Goal: Register for event/course

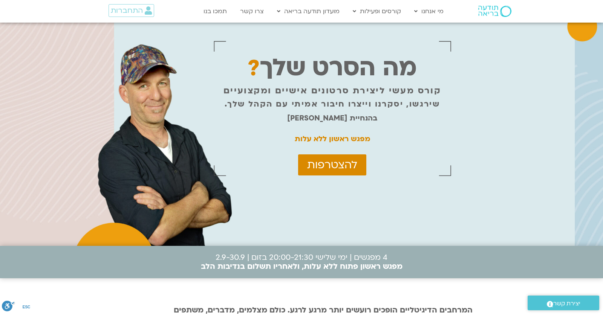
scroll to position [2442, 0]
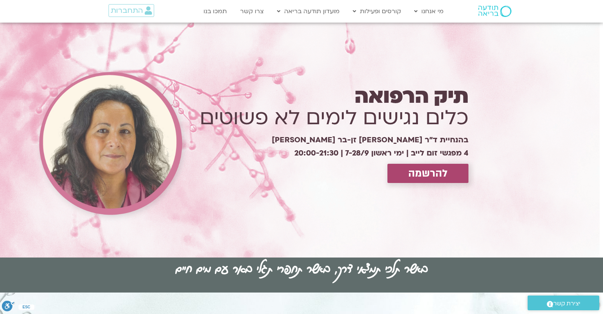
click at [408, 187] on div "תיק הרפואה כלים נגישים לימים לא פשוטים בהנחיית ד״ר צילה זן-בר צור 4 מפגשי זום ל…" at bounding box center [320, 140] width 303 height 99
click at [419, 168] on span "להרשמה" at bounding box center [428, 174] width 40 height 12
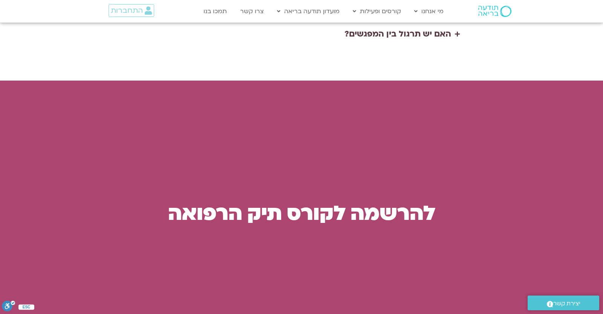
scroll to position [1906, 0]
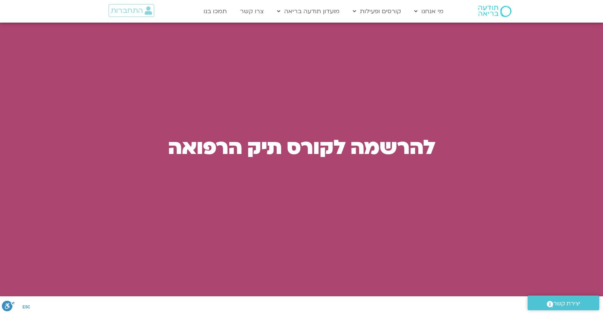
click at [345, 188] on div "להרשמה לקורס תיק הרפואה" at bounding box center [301, 155] width 375 height 236
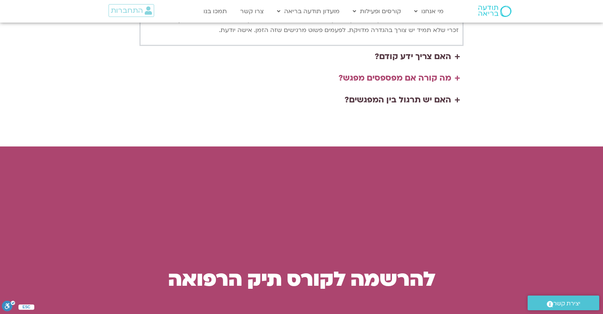
scroll to position [1708, 0]
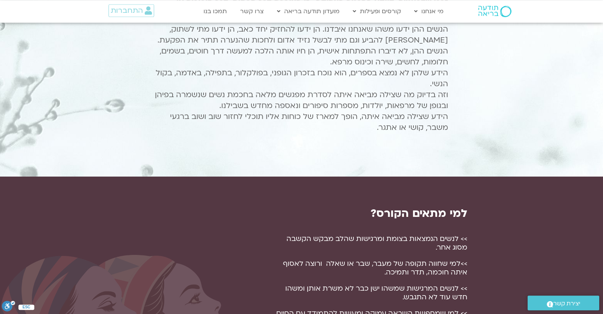
scroll to position [0, 0]
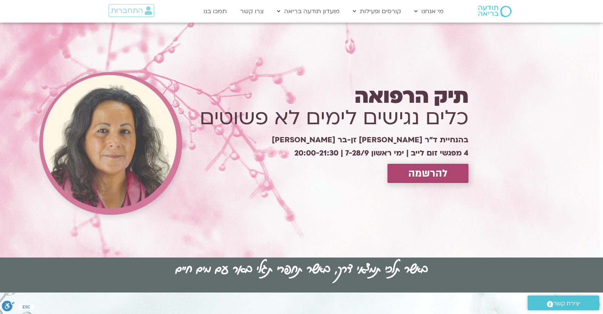
click at [421, 170] on span "להרשמה" at bounding box center [428, 174] width 40 height 12
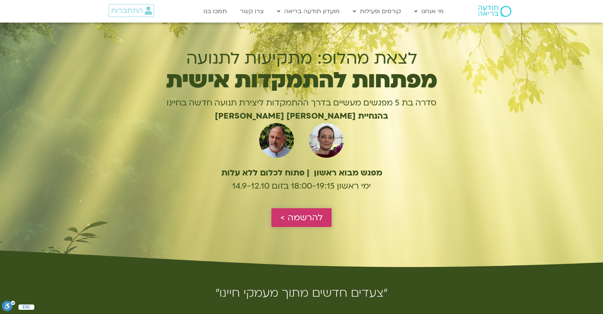
click at [296, 215] on span "להרשמה >" at bounding box center [301, 218] width 42 height 10
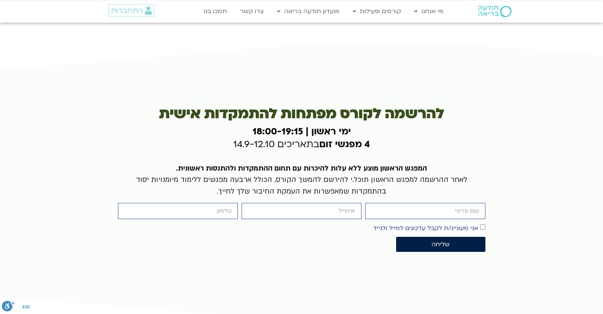
click at [296, 215] on div "firstname email cellphone אישור דיוור אני מעוניינ/ת לקבל עדכונים למייל ולנייד ש…" at bounding box center [301, 229] width 371 height 53
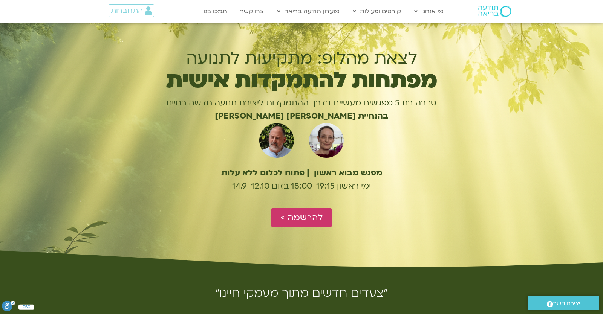
scroll to position [1797, 0]
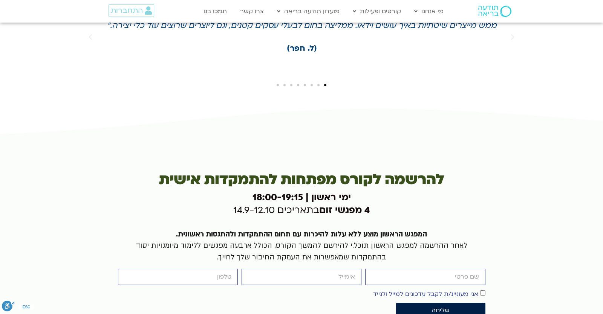
scroll to position [1731, 0]
click at [145, 15] on link "התחברות" at bounding box center [131, 10] width 46 height 13
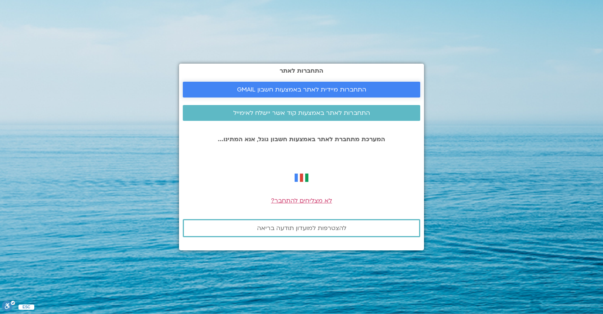
click at [294, 91] on span "התחברות מיידית לאתר באמצעות חשבון GMAIL" at bounding box center [301, 89] width 129 height 7
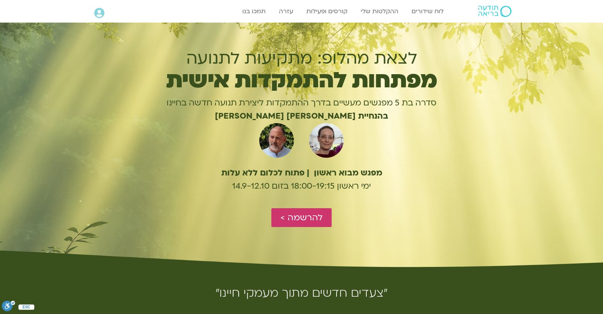
click at [308, 220] on span "להרשמה >" at bounding box center [301, 218] width 42 height 10
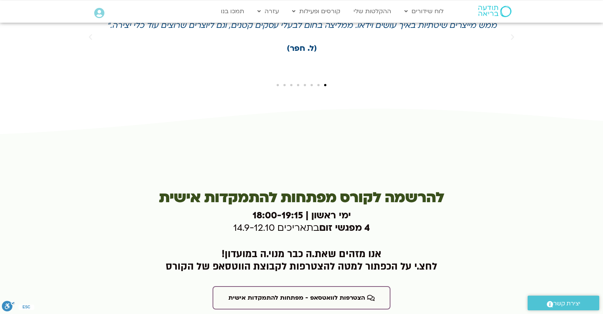
scroll to position [1797, 0]
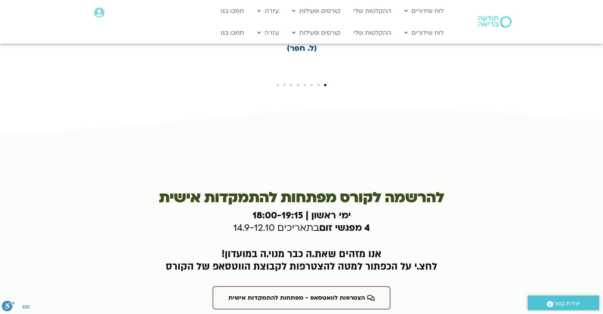
scroll to position [1797, 0]
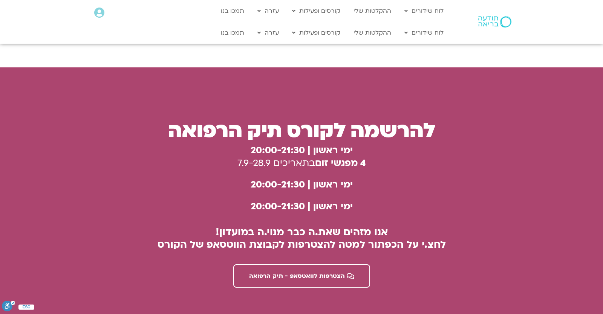
scroll to position [1985, 0]
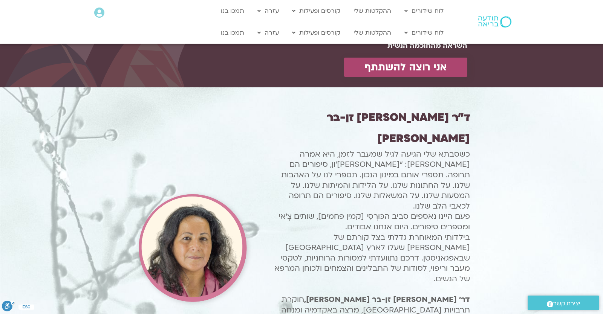
click at [392, 69] on span "אני רוצה להשתתף" at bounding box center [406, 67] width 82 height 12
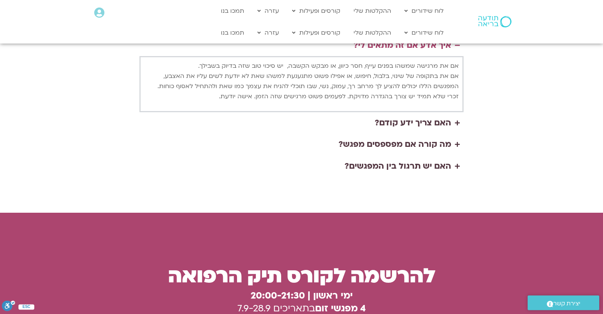
scroll to position [1971, 0]
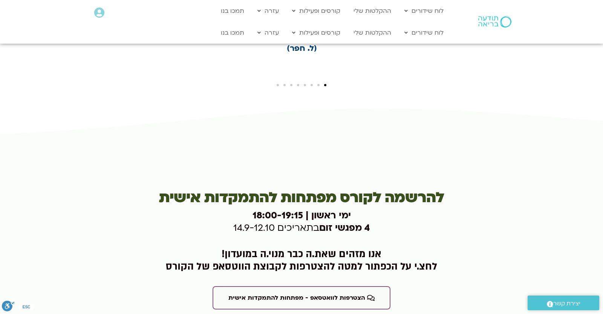
scroll to position [1797, 0]
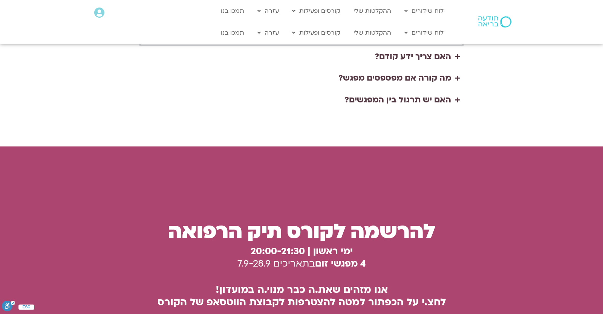
scroll to position [1985, 0]
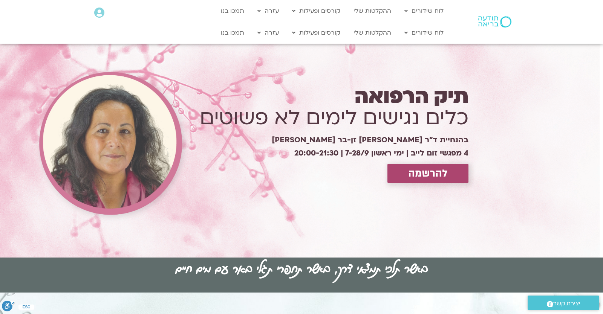
click at [97, 10] on icon at bounding box center [99, 13] width 10 height 11
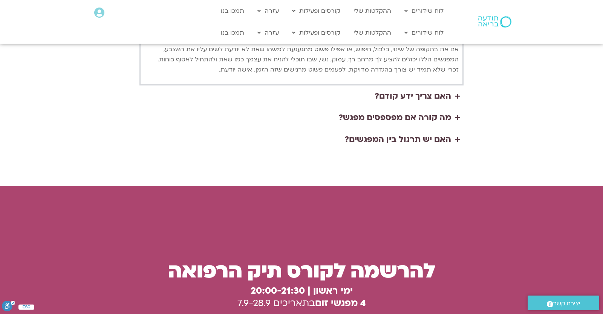
scroll to position [1866, 0]
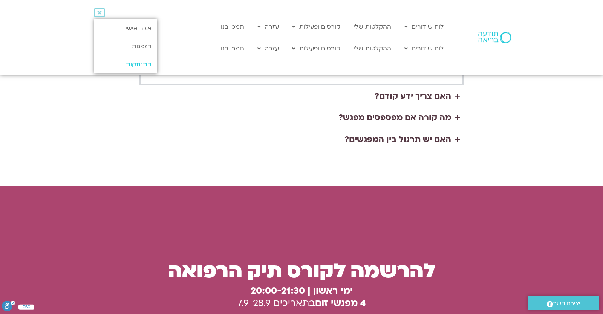
click at [147, 60] on link "התנתקות" at bounding box center [125, 64] width 63 height 18
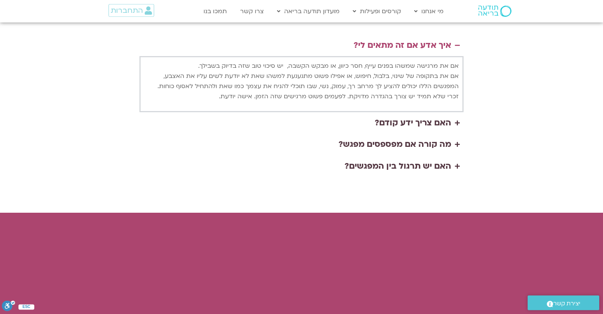
scroll to position [1971, 0]
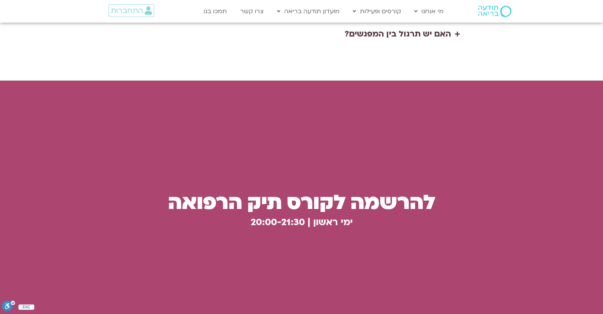
scroll to position [1971, 0]
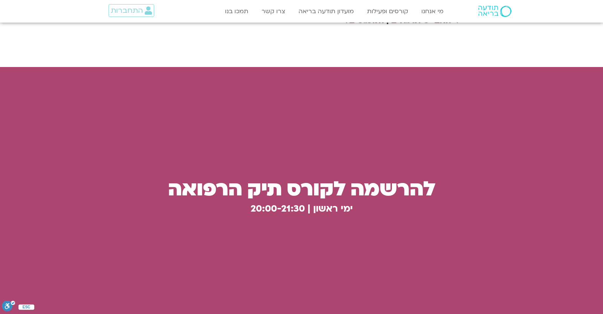
click at [143, 200] on div "ימי ראשון | 20:00-21:3 0" at bounding box center [301, 211] width 367 height 22
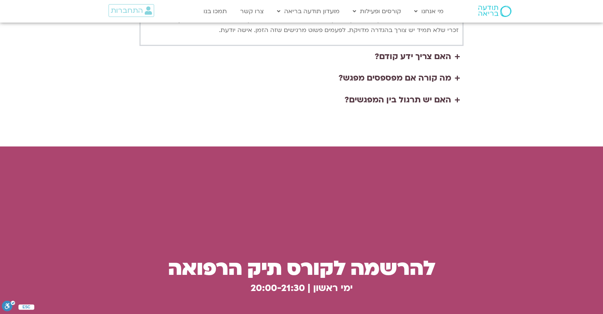
scroll to position [1985, 0]
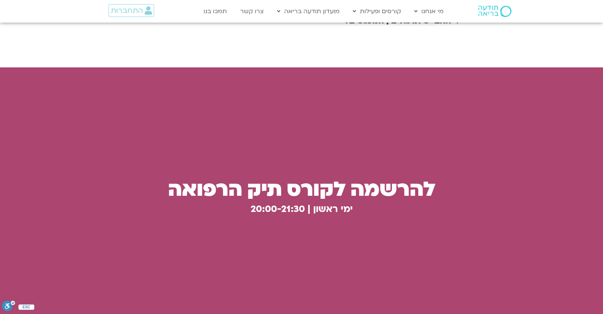
scroll to position [1985, 0]
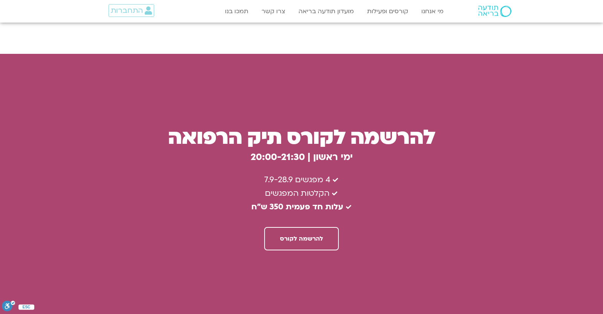
click at [412, 200] on li "עלות חד פעמית 350 ש״ח" at bounding box center [302, 207] width 360 height 14
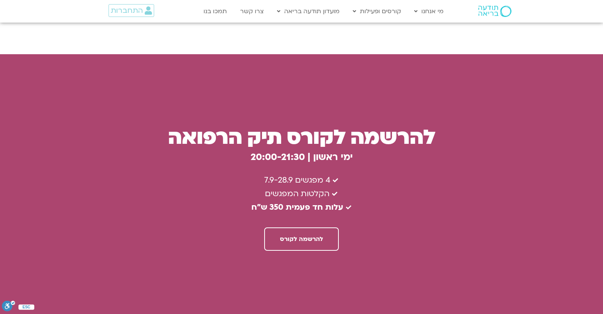
scroll to position [1932, 0]
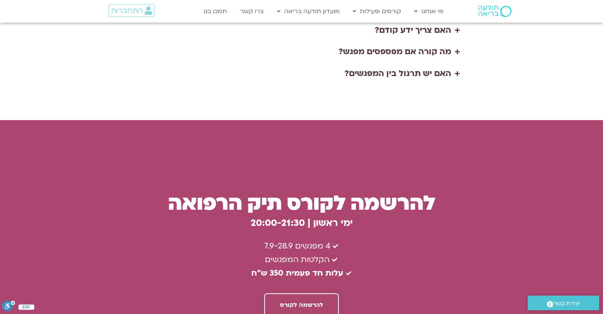
click at [307, 302] on span "להרשמה לקורס" at bounding box center [301, 305] width 43 height 7
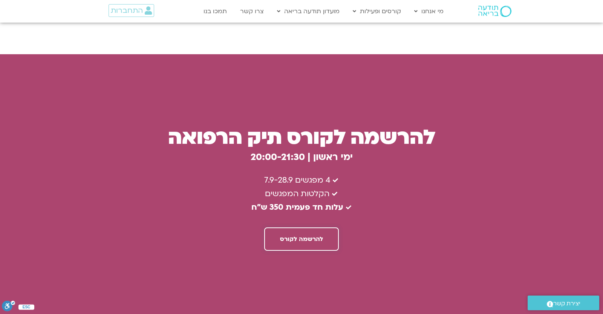
scroll to position [1866, 0]
